Goal: Information Seeking & Learning: Check status

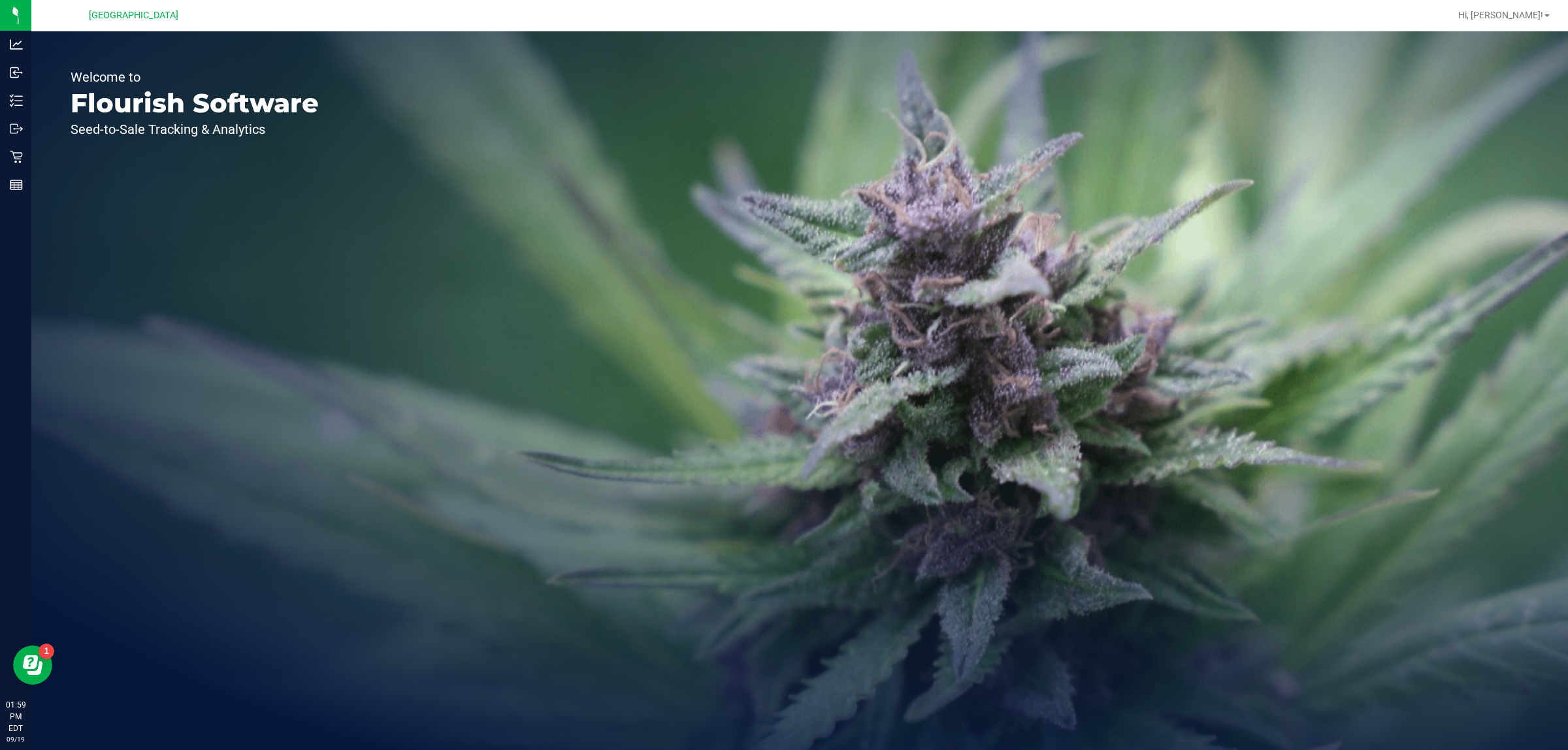
click at [16, 157] on icon at bounding box center [16, 157] width 13 height 13
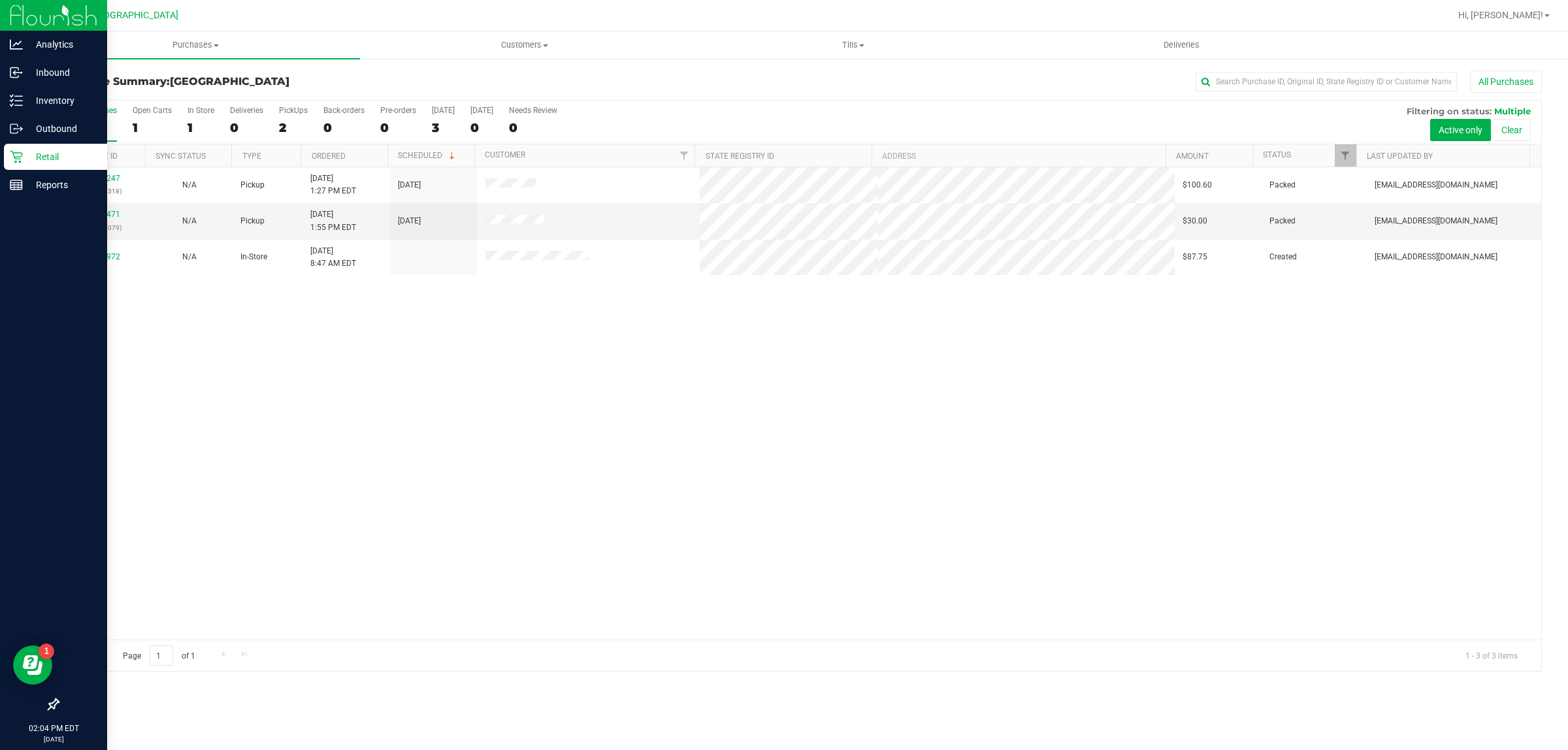
click at [6, 170] on link "Retail" at bounding box center [54, 158] width 107 height 28
click at [69, 200] on div at bounding box center [54, 445] width 107 height 492
click at [83, 179] on p "Reports" at bounding box center [62, 185] width 79 height 16
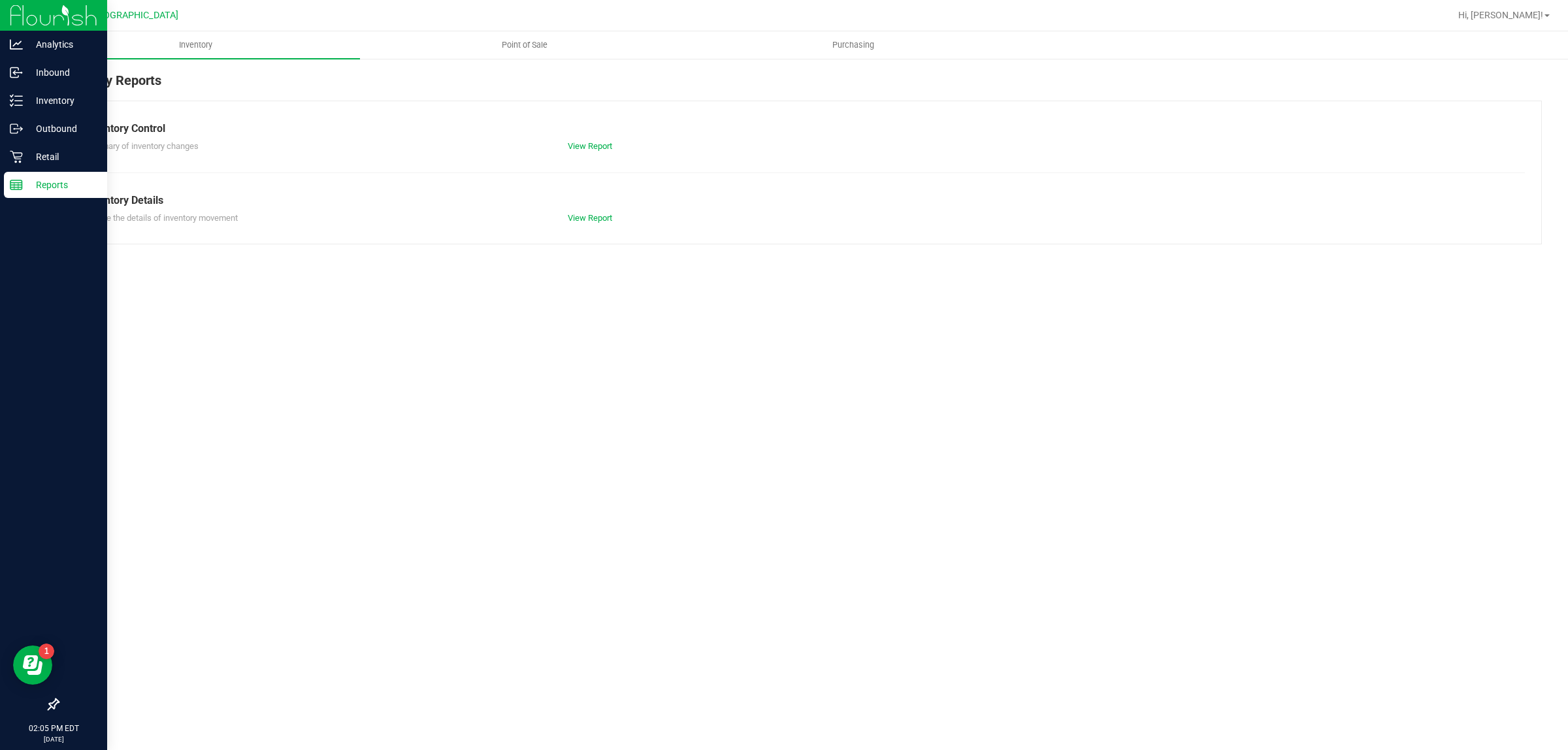
click at [52, 163] on p "Retail" at bounding box center [62, 157] width 79 height 16
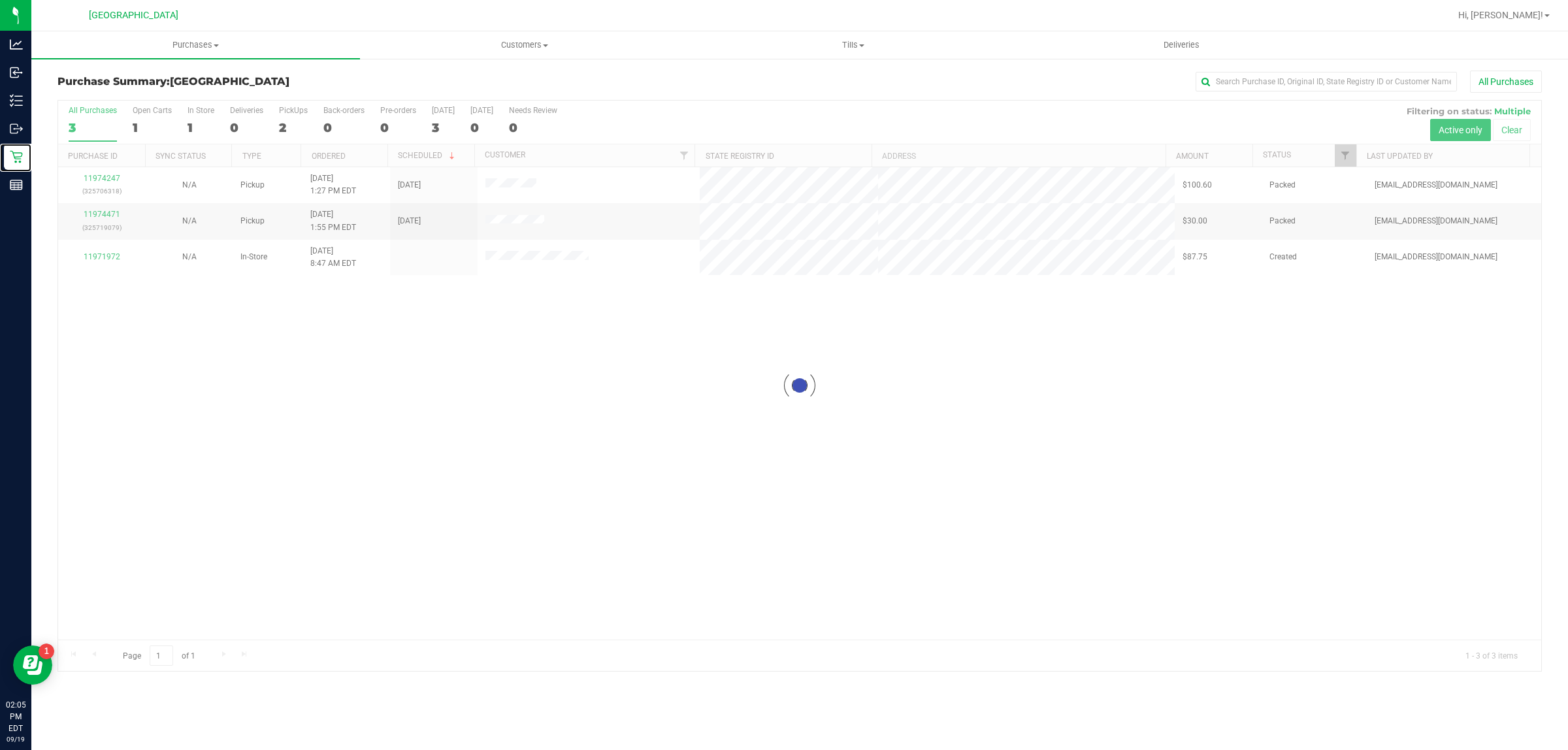
click at [906, 472] on div at bounding box center [800, 386] width 1483 height 571
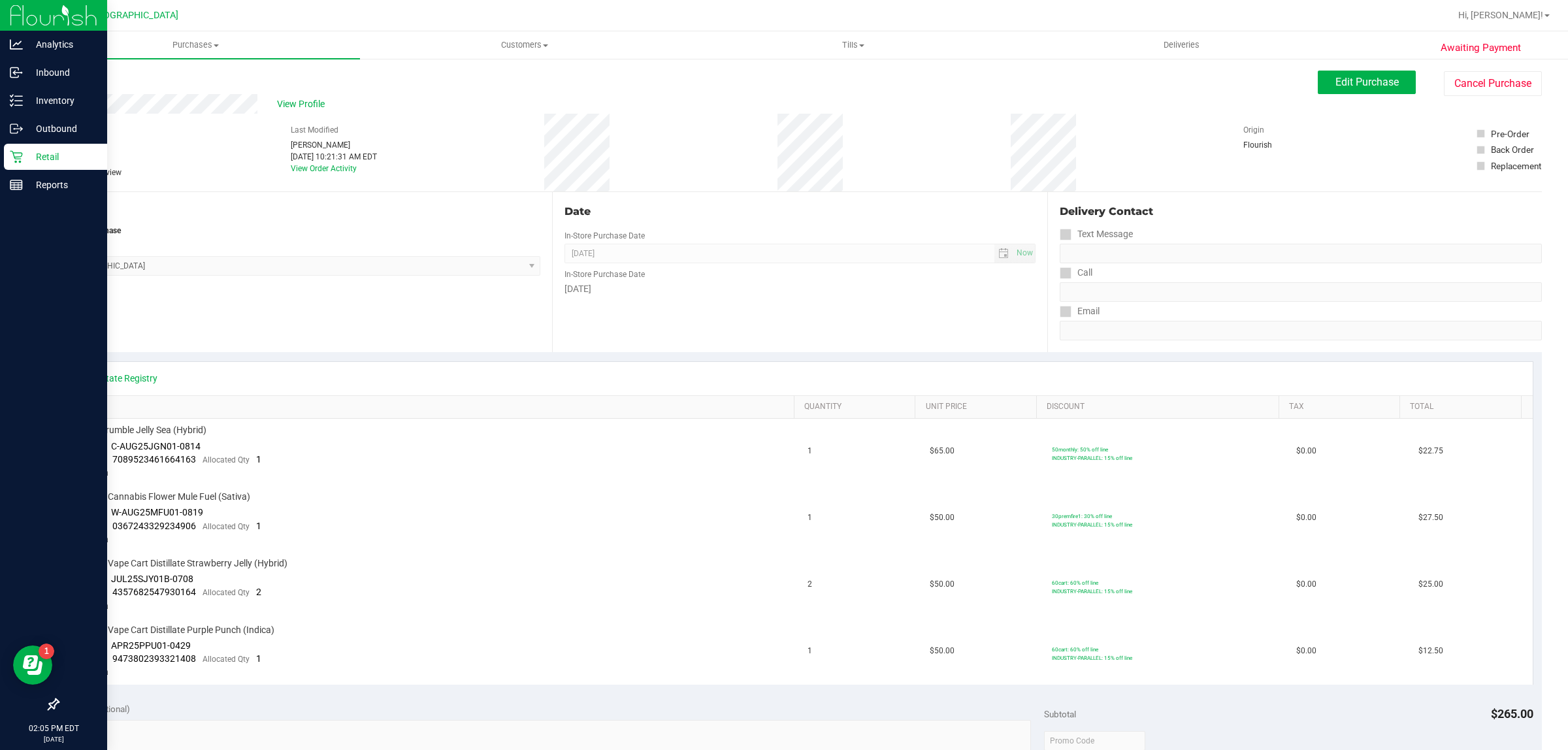
click at [27, 160] on p "Retail" at bounding box center [62, 157] width 79 height 16
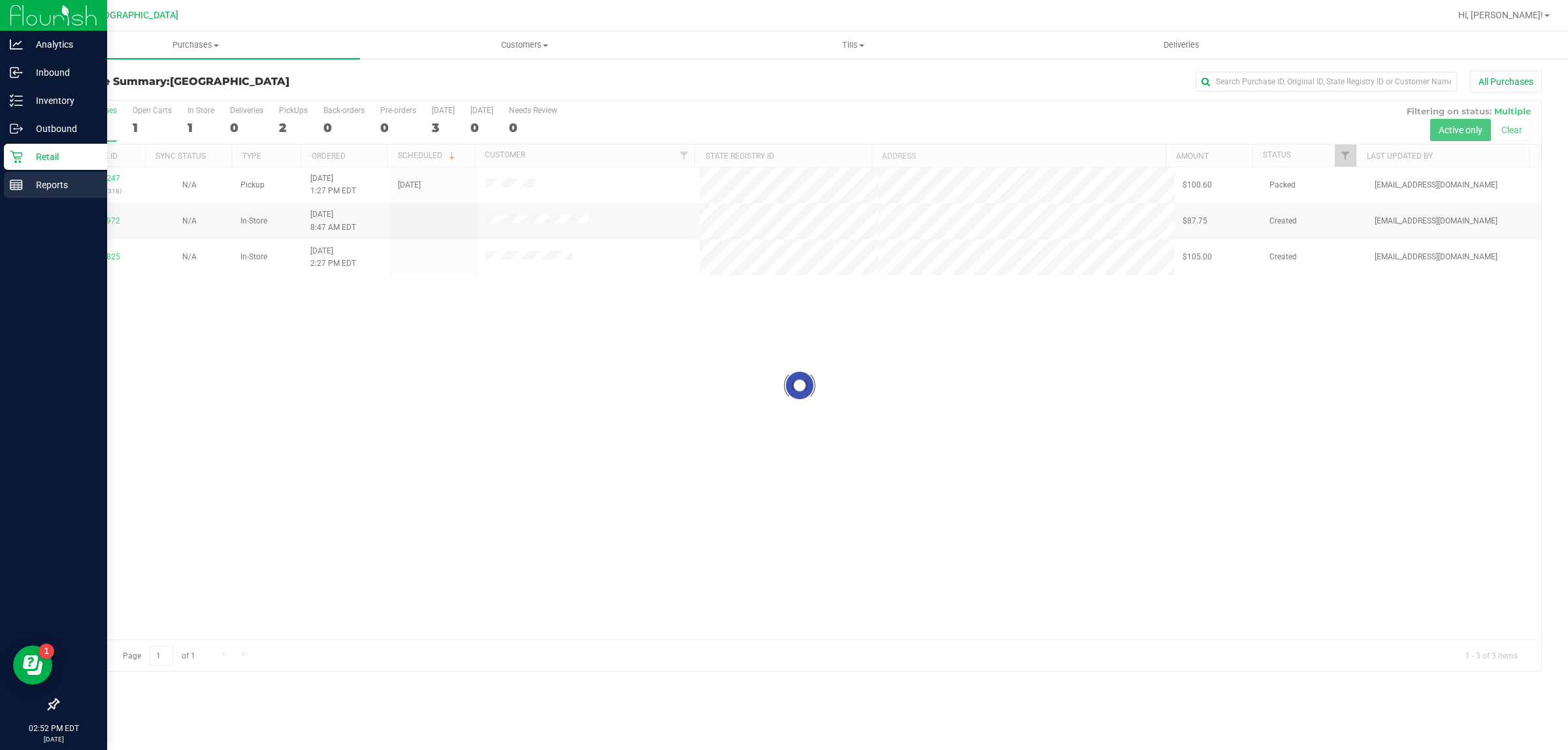
click at [56, 193] on div "Reports" at bounding box center [56, 185] width 103 height 26
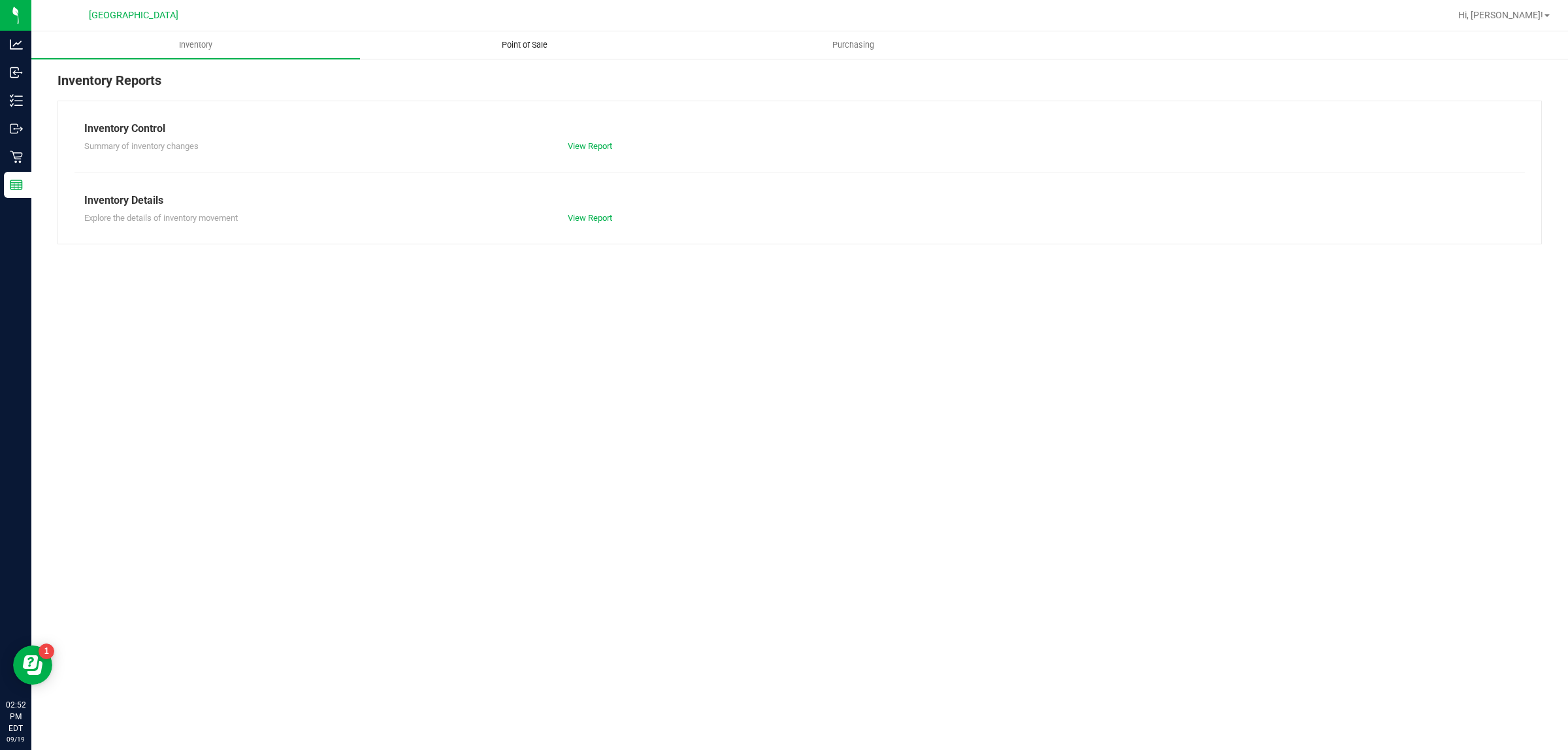
click at [495, 42] on span "Point of Sale" at bounding box center [525, 45] width 81 height 12
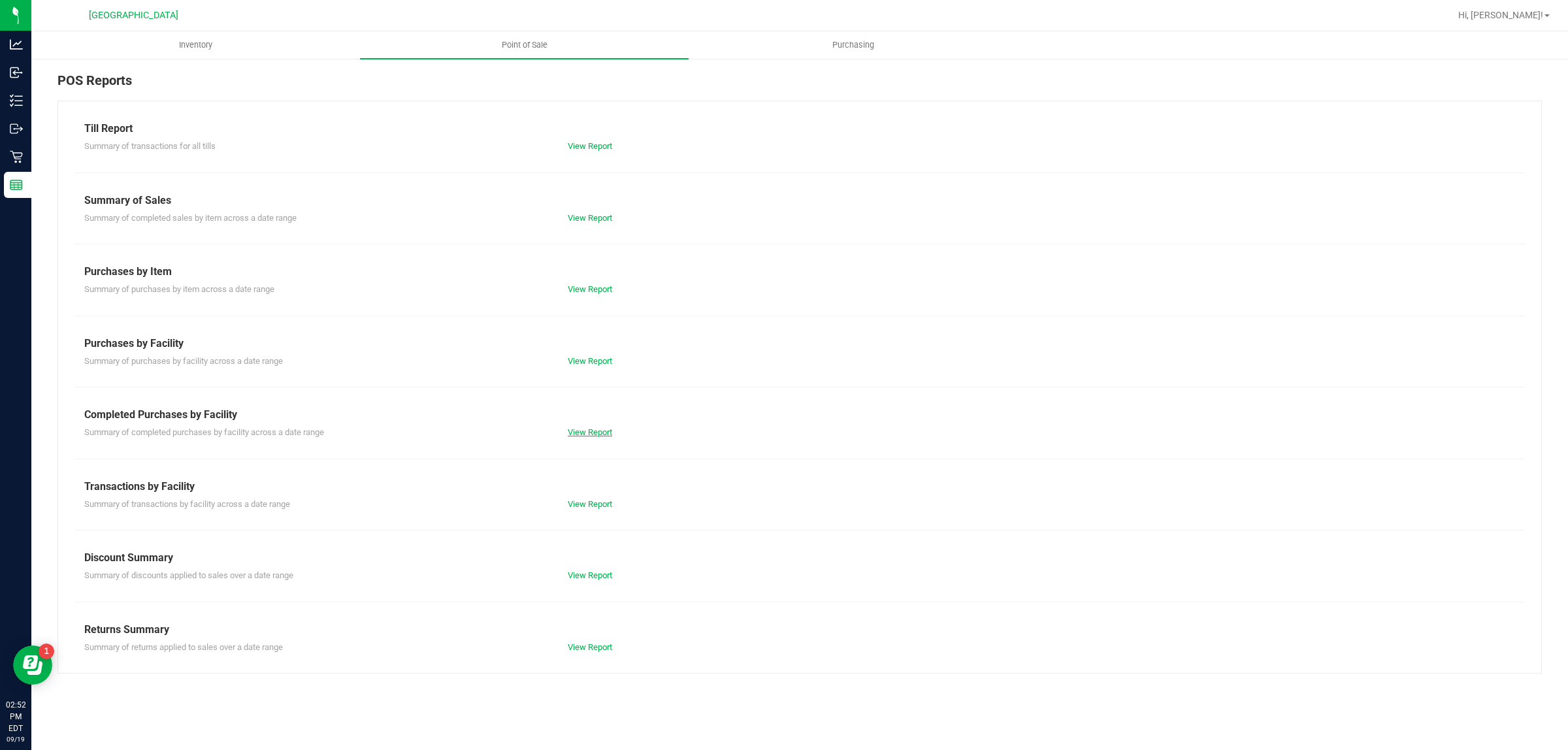
click at [586, 428] on link "View Report" at bounding box center [590, 432] width 45 height 10
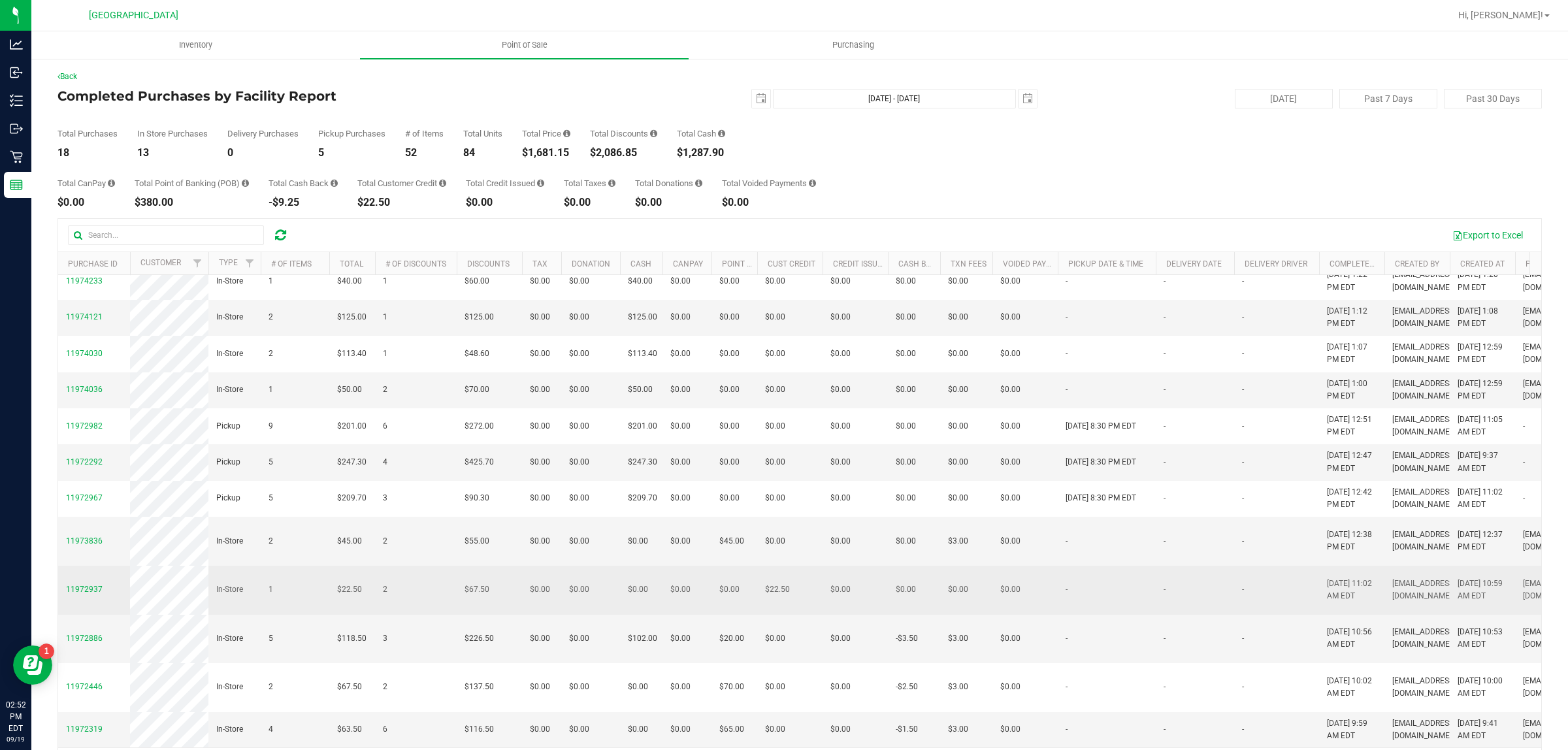
scroll to position [327, 0]
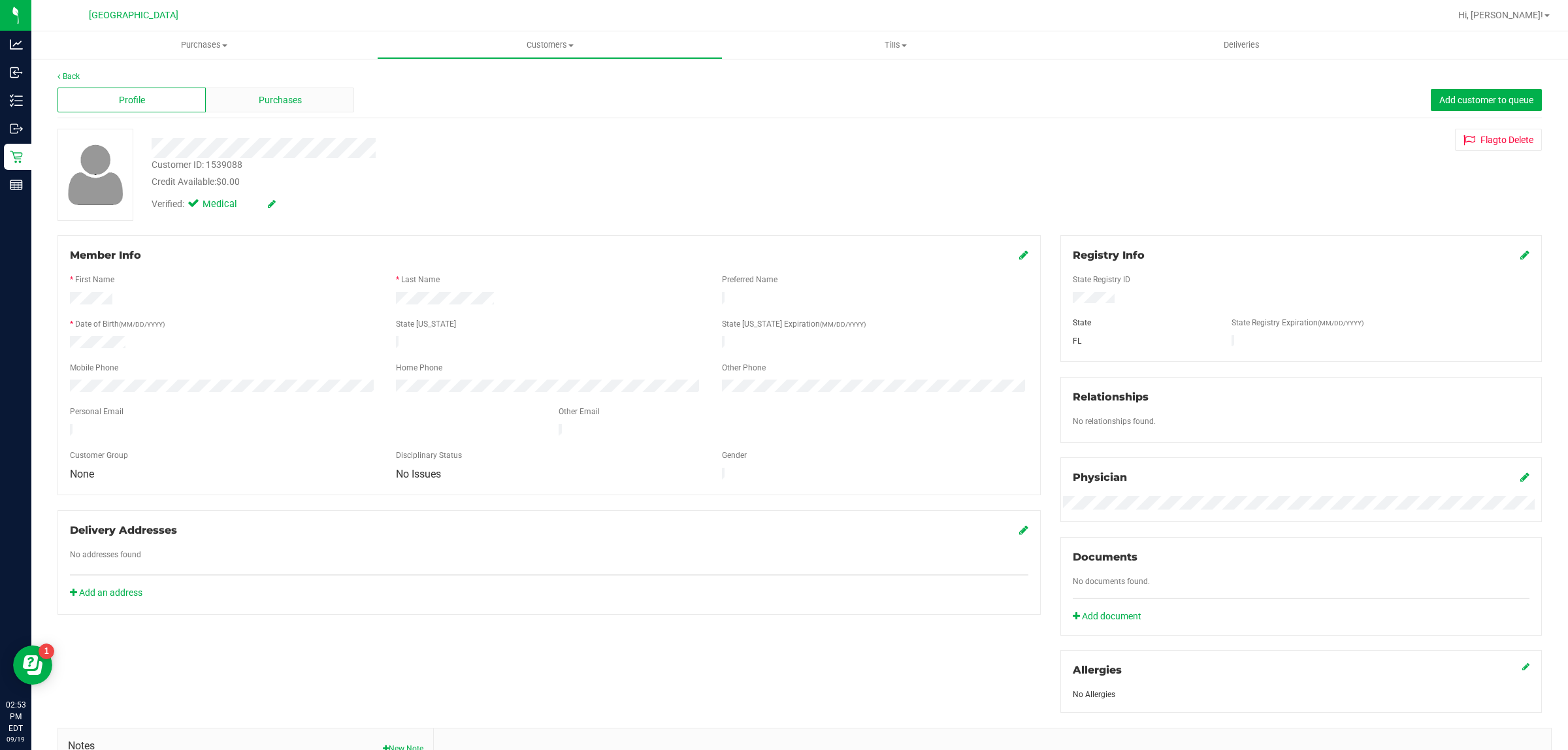
click at [307, 102] on div "Purchases" at bounding box center [280, 100] width 148 height 25
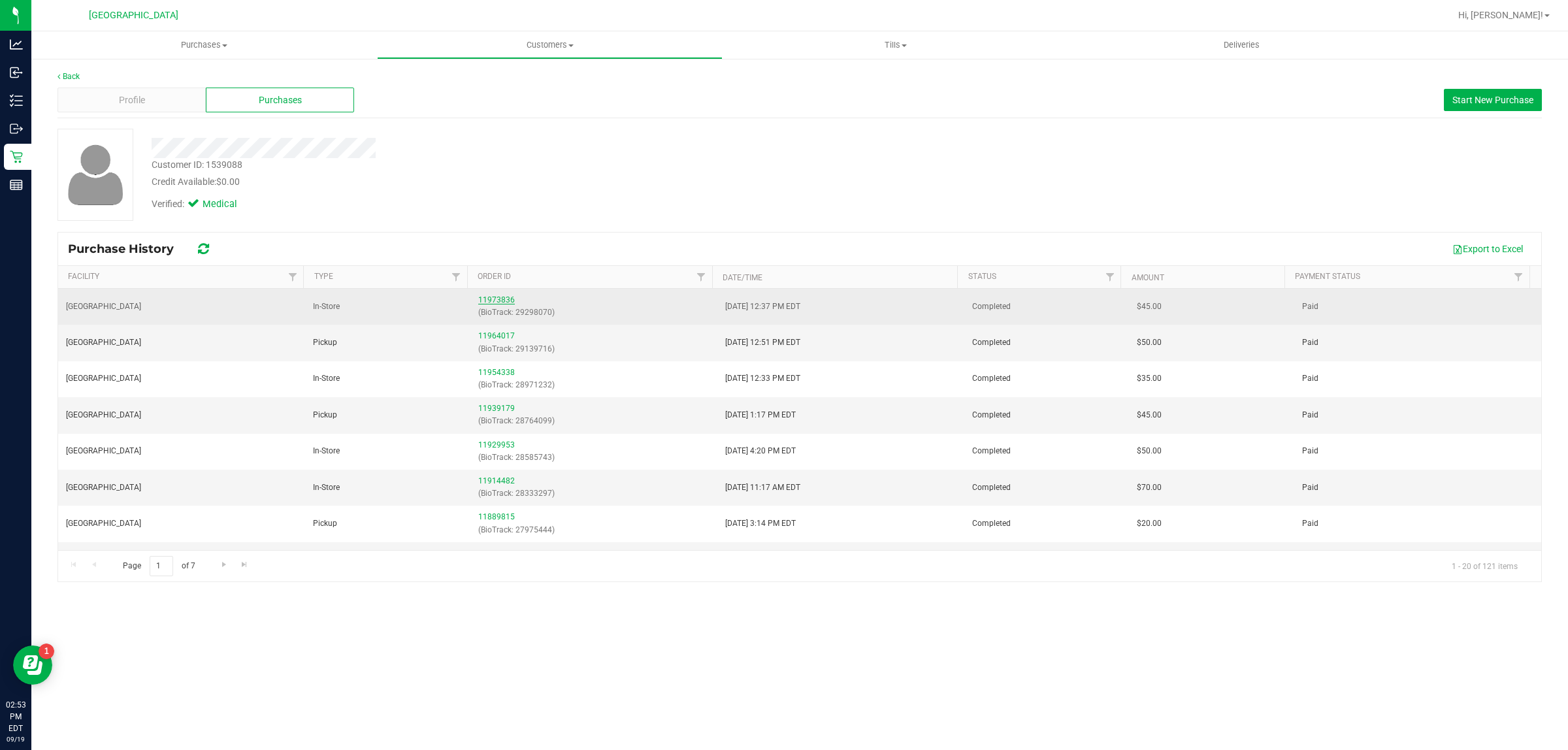
click at [502, 297] on link "11973836" at bounding box center [496, 299] width 37 height 9
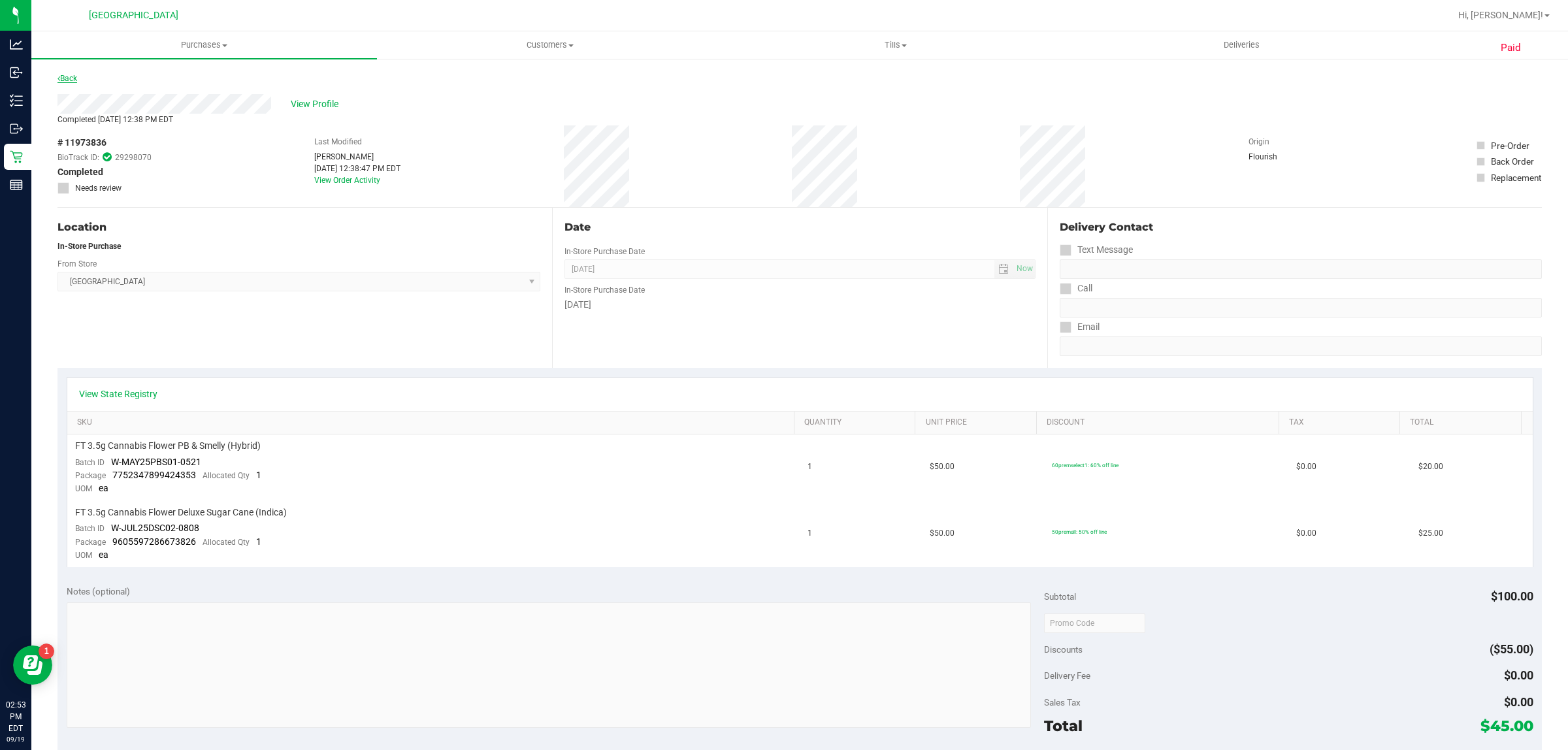
click at [77, 77] on link "Back" at bounding box center [67, 78] width 19 height 9
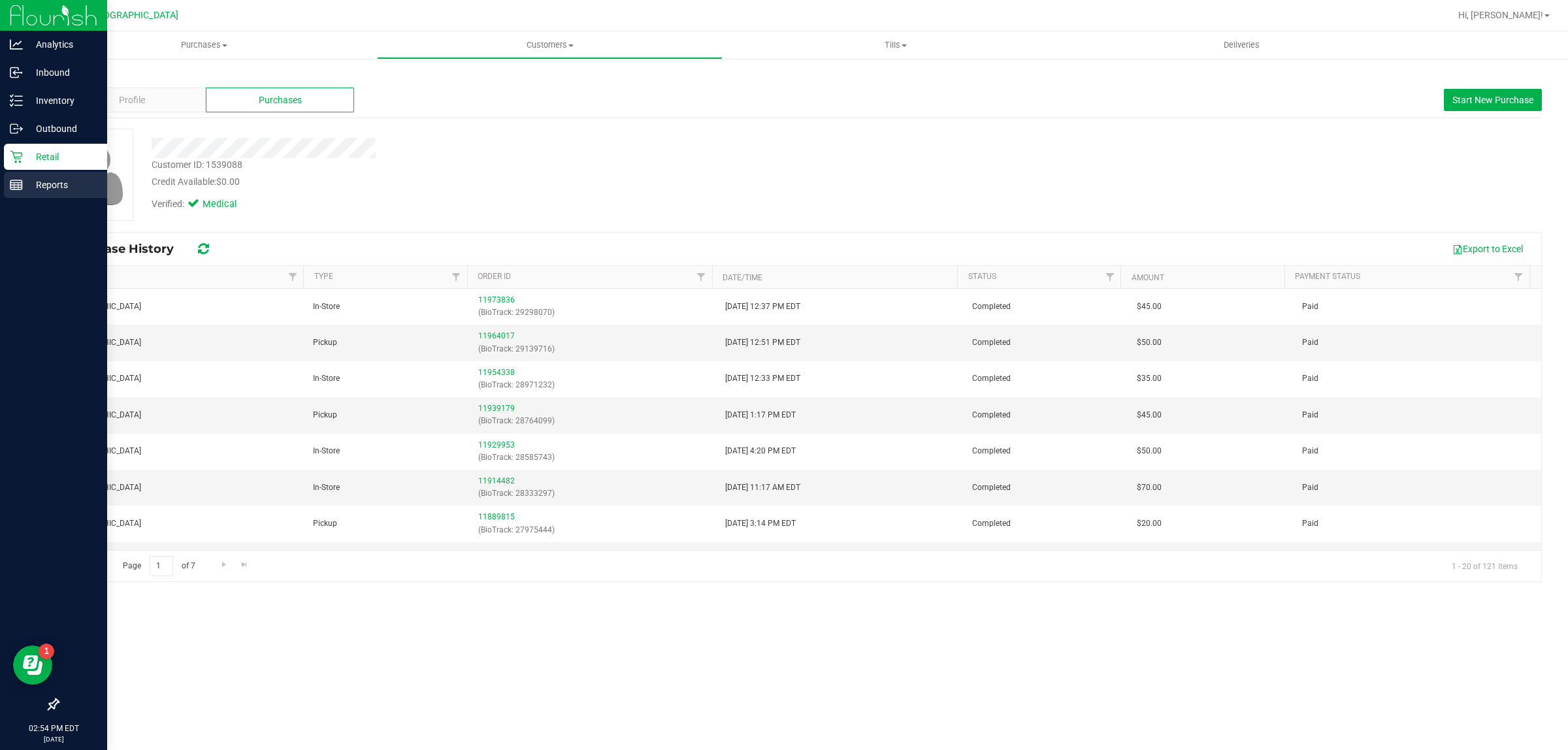
click at [24, 187] on p "Reports" at bounding box center [62, 185] width 79 height 16
